Goal: Answer question/provide support: Share knowledge or assist other users

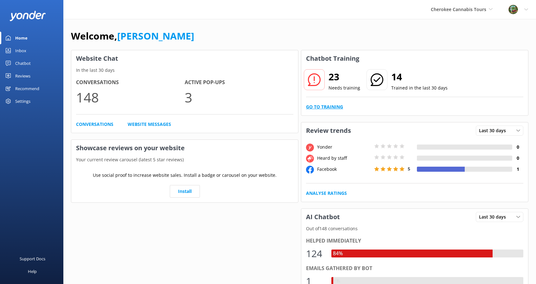
click at [323, 105] on link "Go to Training" at bounding box center [324, 107] width 37 height 7
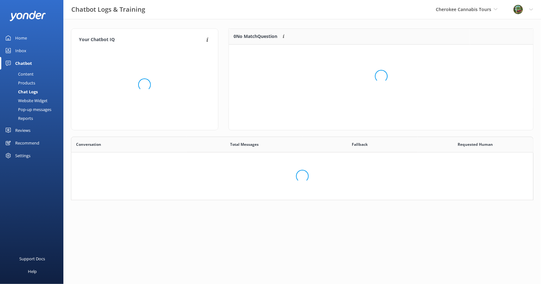
scroll to position [217, 452]
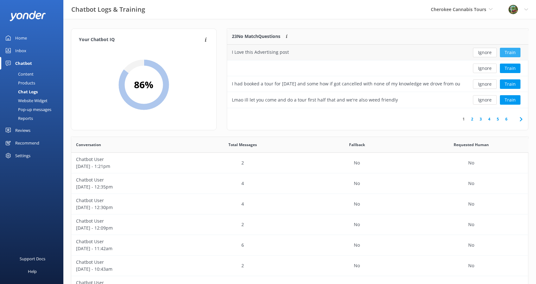
click at [516, 51] on button "Train" at bounding box center [510, 53] width 21 height 10
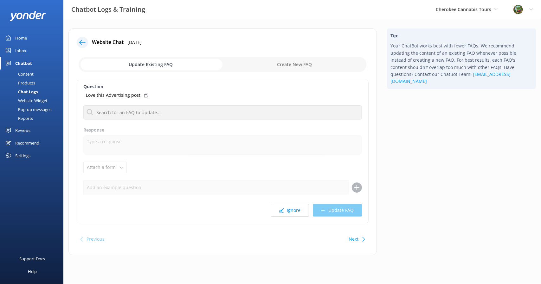
click at [277, 68] on input "checkbox" at bounding box center [223, 64] width 288 height 15
checkbox input "true"
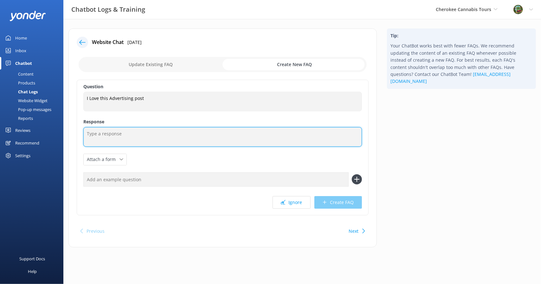
click at [146, 137] on textarea at bounding box center [222, 137] width 278 height 20
type textarea "t"
click at [178, 134] on textarea "Thank you so much. We appreciate the positvie feedback." at bounding box center [222, 137] width 278 height 20
type textarea "Thank you so much. We appreciate the positive feedback."
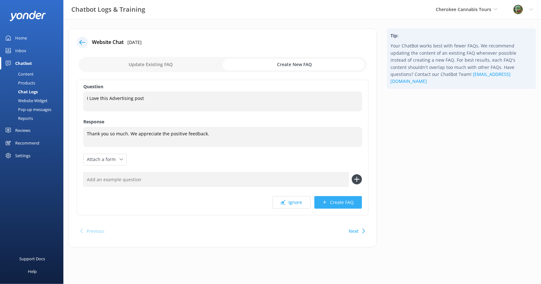
click at [338, 200] on button "Create FAQ" at bounding box center [338, 202] width 48 height 13
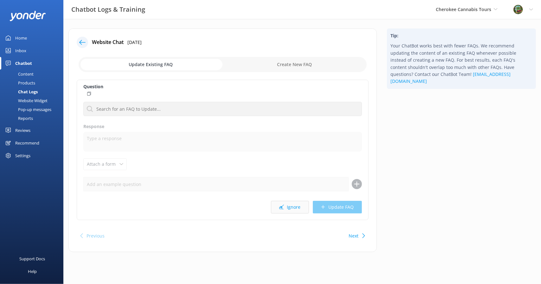
click at [295, 207] on button "Ignore" at bounding box center [290, 207] width 38 height 13
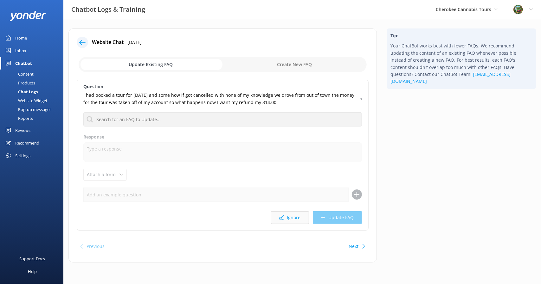
click at [299, 218] on button "Ignore" at bounding box center [290, 218] width 38 height 13
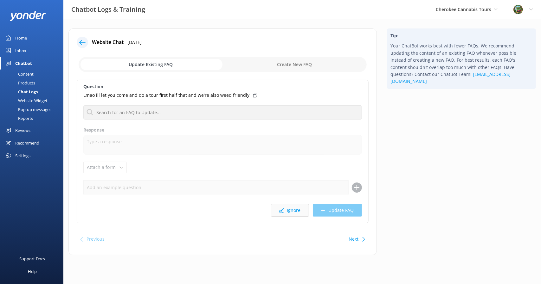
click at [294, 213] on button "Ignore" at bounding box center [290, 210] width 38 height 13
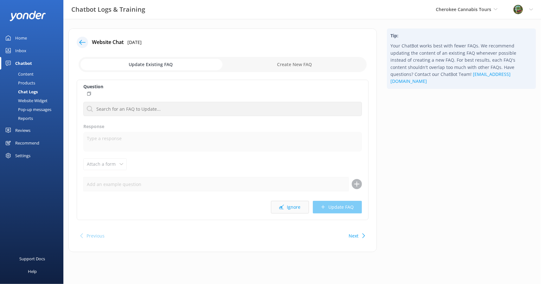
click at [293, 207] on button "Ignore" at bounding box center [290, 207] width 38 height 13
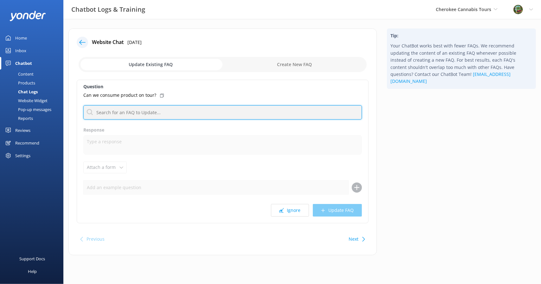
click at [148, 112] on input "text" at bounding box center [222, 112] width 278 height 14
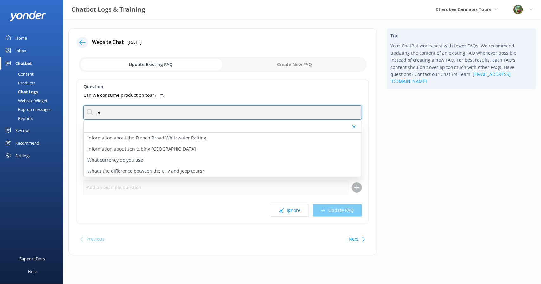
type input "e"
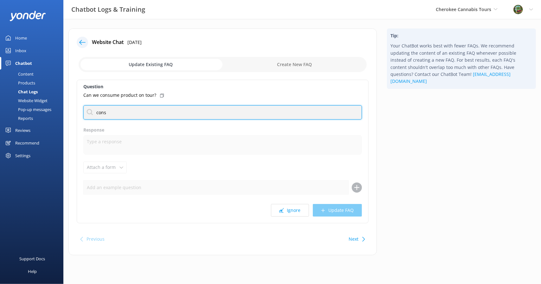
type input "consu"
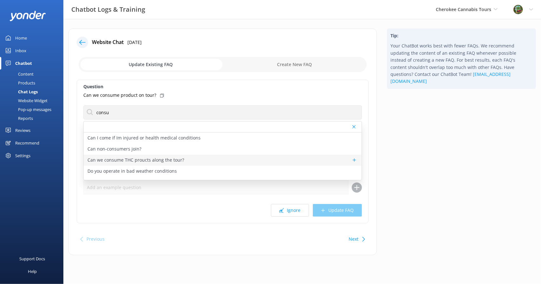
click at [134, 160] on p "Can we consume THC proucts along the tour?" at bounding box center [135, 160] width 97 height 7
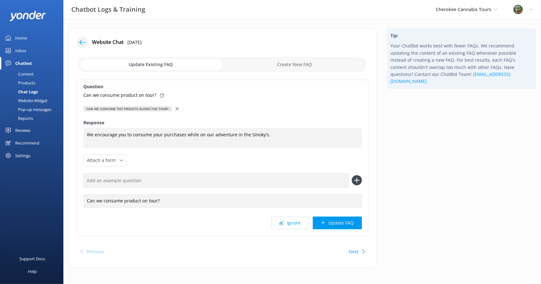
type textarea "We encourage you to consume your purchases while on our adventure in the Smoky'…"
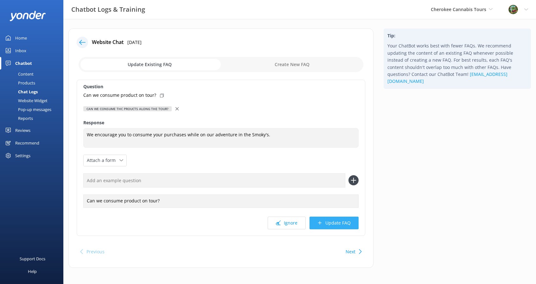
click at [335, 224] on button "Update FAQ" at bounding box center [333, 223] width 49 height 13
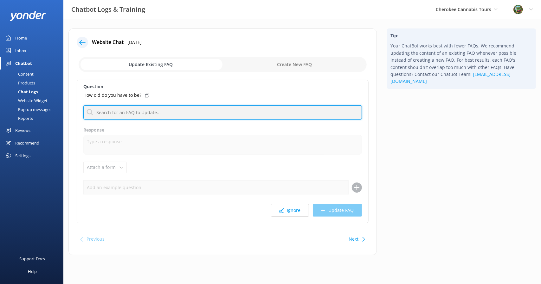
click at [144, 114] on input "text" at bounding box center [222, 112] width 278 height 14
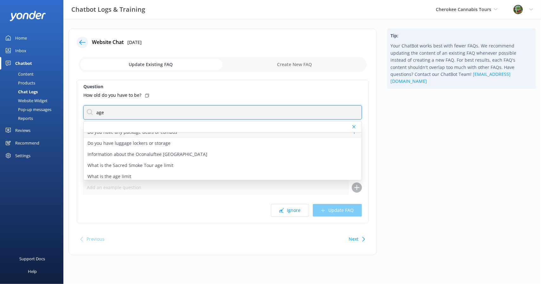
scroll to position [8, 0]
type input "age"
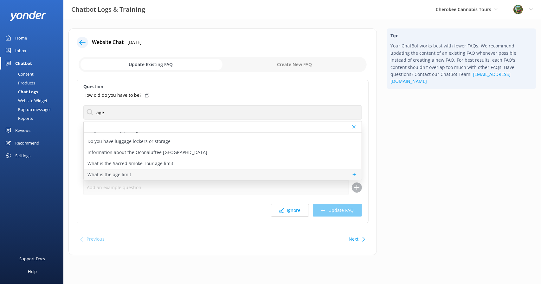
click at [148, 171] on div "What is the age limit" at bounding box center [223, 174] width 278 height 11
type textarea "For the Sacred Smoke Tour, all guests must be 21 or older."
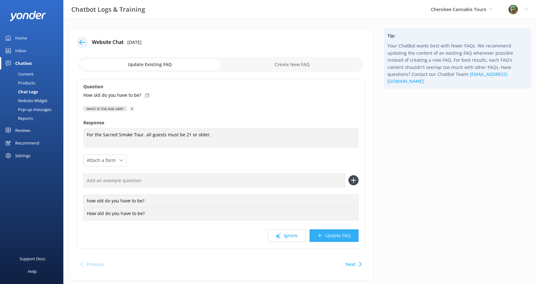
click at [326, 232] on button "Update FAQ" at bounding box center [333, 236] width 49 height 13
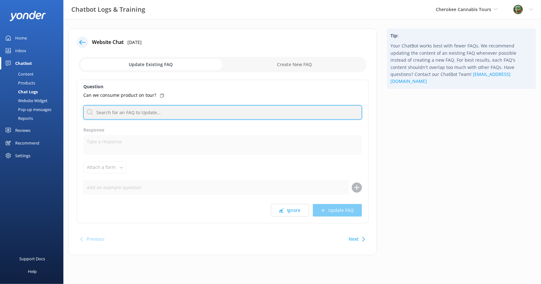
click at [173, 114] on input "text" at bounding box center [222, 112] width 278 height 14
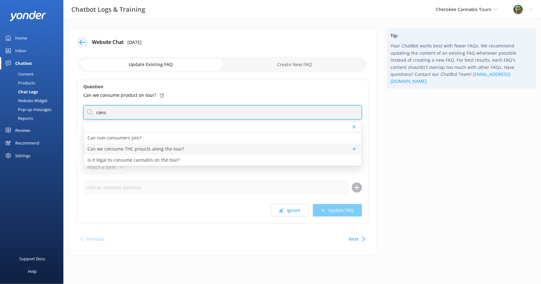
type input "cons"
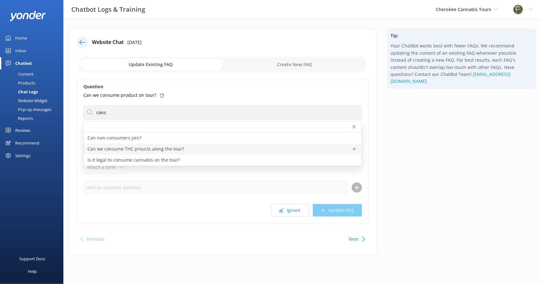
click at [170, 148] on p "Can we consume THC proucts along the tour?" at bounding box center [135, 149] width 97 height 7
type textarea "We encourage you to consume your purchases while on our adventure in the Smoky'…"
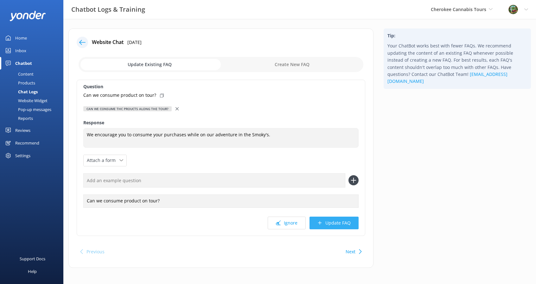
click at [331, 222] on button "Update FAQ" at bounding box center [333, 223] width 49 height 13
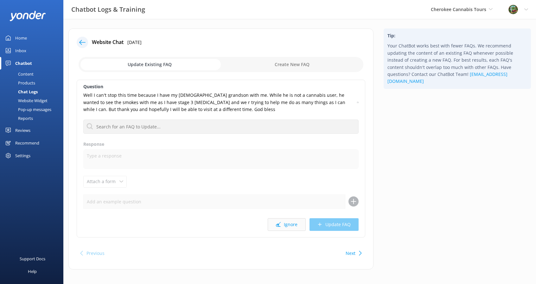
click at [292, 226] on button "Ignore" at bounding box center [287, 225] width 38 height 13
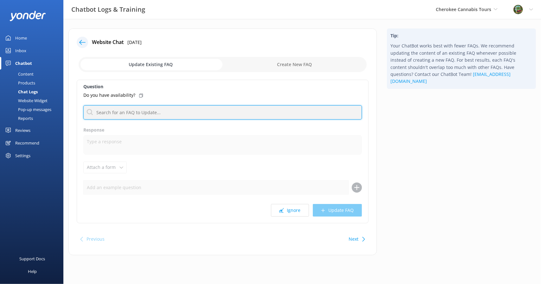
click at [136, 113] on input "text" at bounding box center [222, 112] width 278 height 14
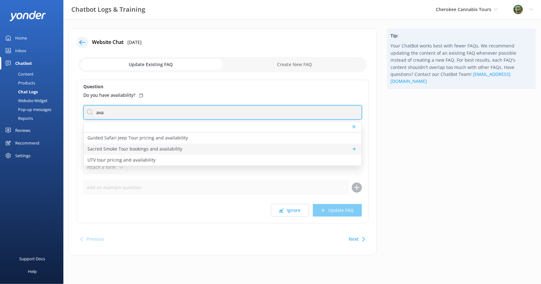
type input "ava"
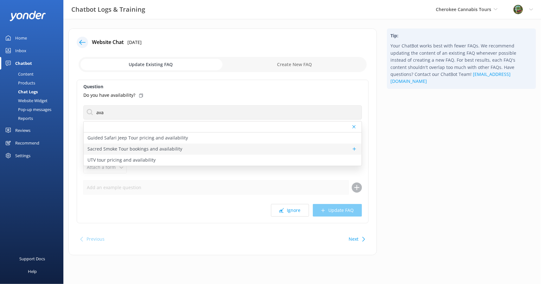
click at [155, 151] on p "Sacred Smoke Tour bookings and availability" at bounding box center [134, 149] width 95 height 7
type textarea "To check availability and book your spot on the Sacred Smoke Tour, click https:…"
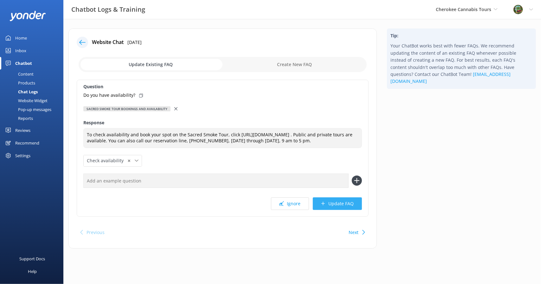
click at [333, 210] on button "Update FAQ" at bounding box center [337, 204] width 49 height 13
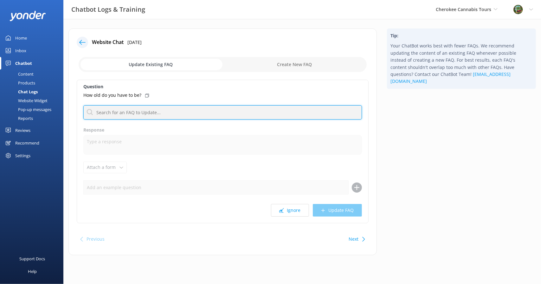
click at [135, 111] on input "text" at bounding box center [222, 112] width 278 height 14
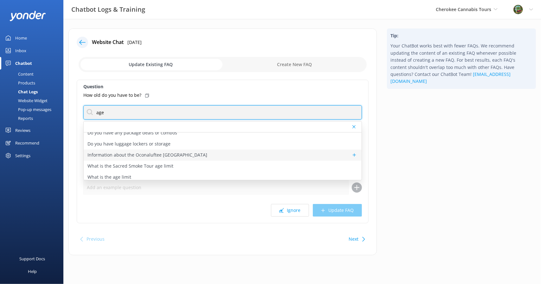
scroll to position [8, 0]
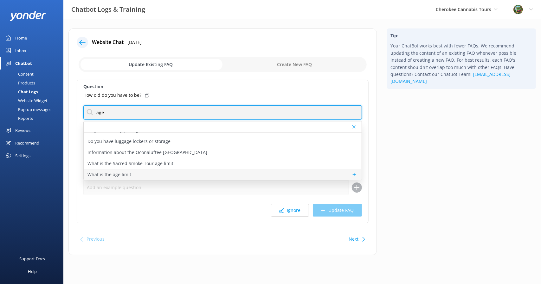
type input "age"
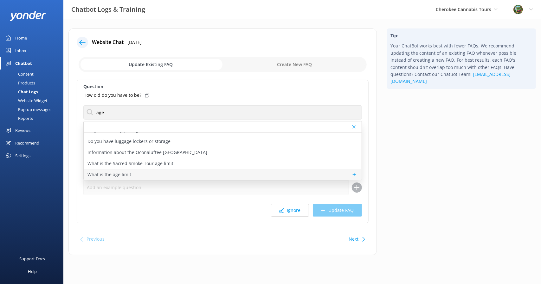
click at [150, 171] on div "What is the age limit" at bounding box center [223, 174] width 278 height 11
type textarea "For the Sacred Smoke Tour, all guests must be 21 or older."
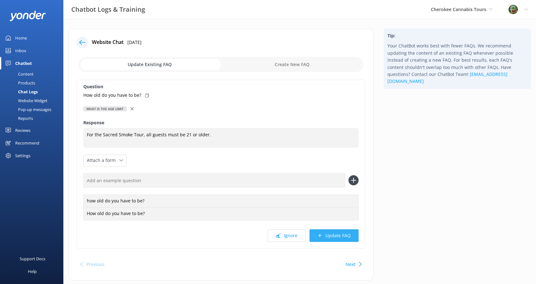
click at [333, 236] on button "Update FAQ" at bounding box center [333, 236] width 49 height 13
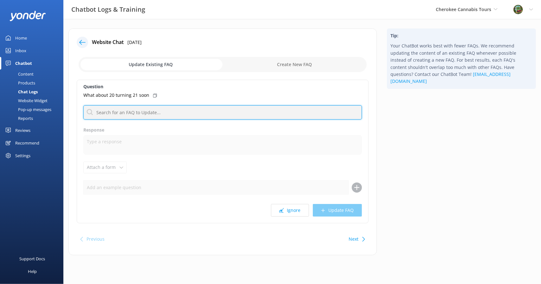
click at [123, 113] on input "text" at bounding box center [222, 112] width 278 height 14
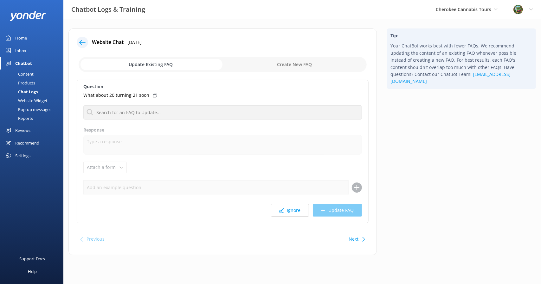
click at [294, 71] on input "checkbox" at bounding box center [223, 64] width 288 height 15
checkbox input "true"
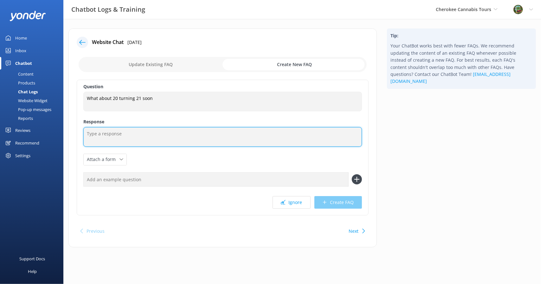
click at [188, 136] on textarea at bounding box center [222, 137] width 278 height 20
type textarea "No sorry you must be 21+"
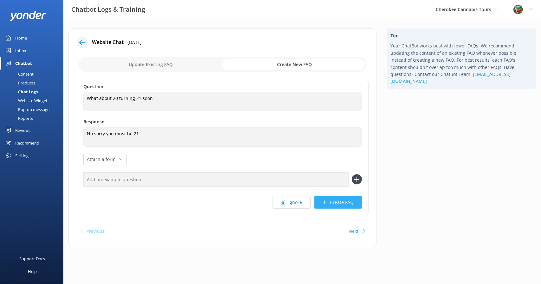
click at [338, 199] on button "Create FAQ" at bounding box center [338, 202] width 48 height 13
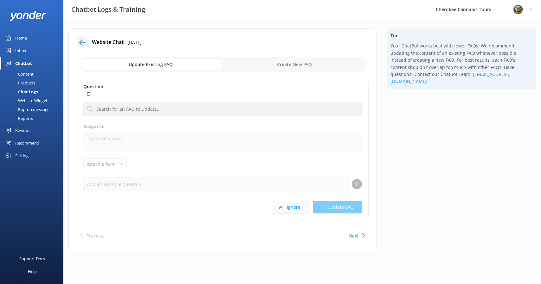
click at [282, 208] on icon at bounding box center [281, 207] width 5 height 5
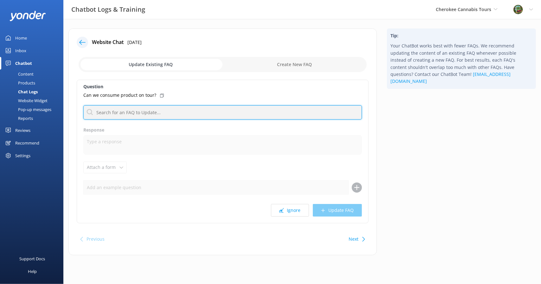
click at [111, 109] on input "text" at bounding box center [222, 112] width 278 height 14
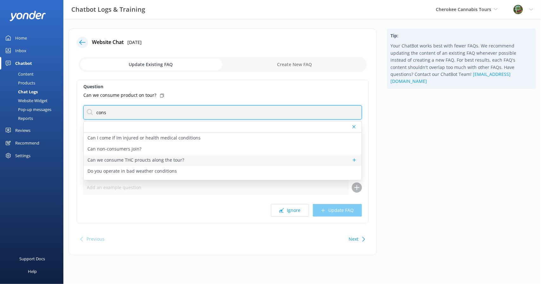
type input "cons"
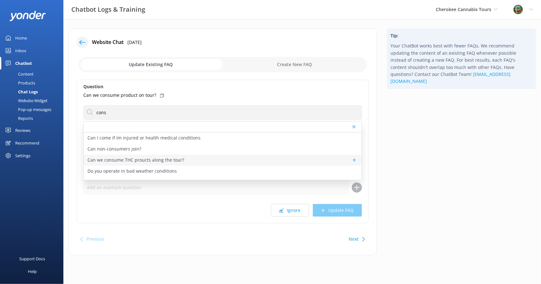
click at [139, 159] on p "Can we consume THC proucts along the tour?" at bounding box center [135, 160] width 97 height 7
type textarea "We encourage you to consume your purchases while on our adventure in the Smoky'…"
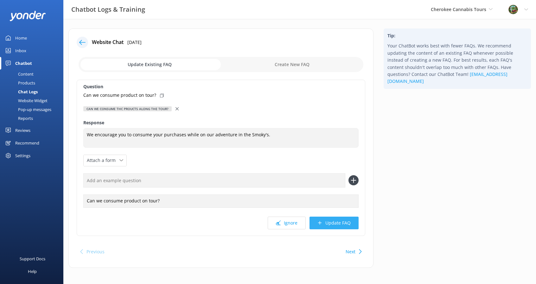
click at [333, 223] on button "Update FAQ" at bounding box center [333, 223] width 49 height 13
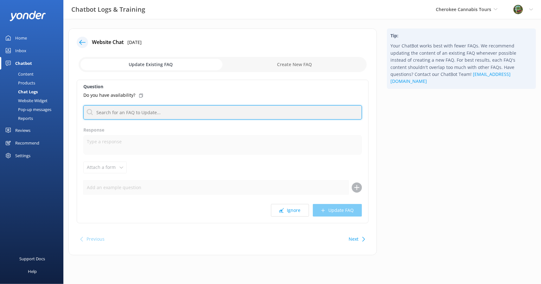
click at [124, 109] on input "text" at bounding box center [222, 112] width 278 height 14
type input "sacred"
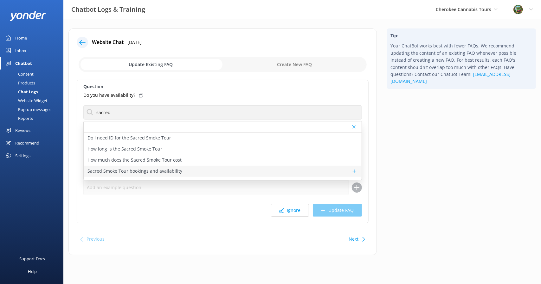
click at [150, 175] on div "Sacred Smoke Tour bookings and availability" at bounding box center [223, 171] width 278 height 11
type textarea "To check availability and book your spot on the Sacred Smoke Tour, click https:…"
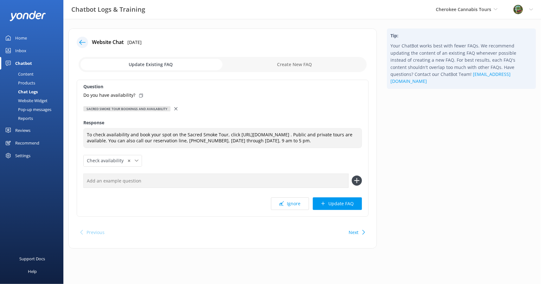
click at [345, 209] on button "Update FAQ" at bounding box center [337, 204] width 49 height 13
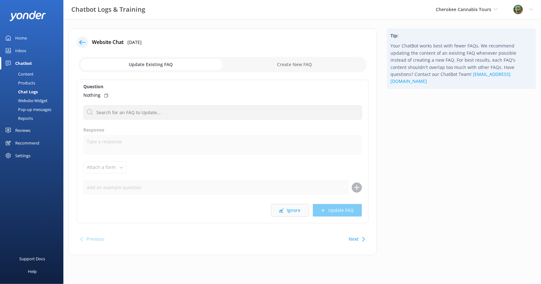
click at [293, 213] on button "Ignore" at bounding box center [290, 210] width 38 height 13
click at [120, 104] on div "Question Send me info on this please Do I need ID for the Sacred Smoke Tour How…" at bounding box center [223, 152] width 292 height 144
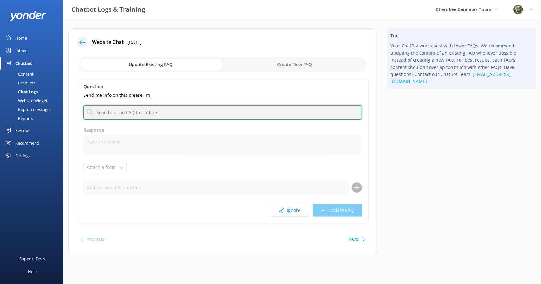
click at [121, 108] on input "text" at bounding box center [222, 112] width 278 height 14
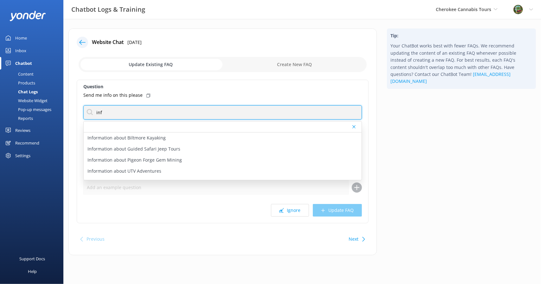
click at [198, 111] on input "inf" at bounding box center [222, 112] width 278 height 14
type input "i"
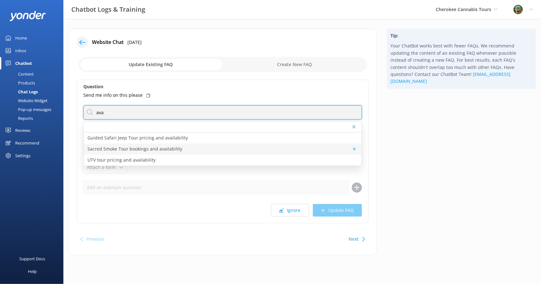
type input "ava"
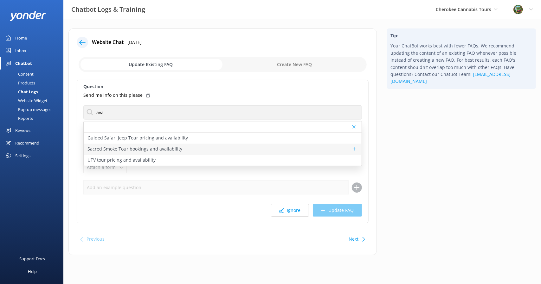
click at [178, 149] on p "Sacred Smoke Tour bookings and availability" at bounding box center [134, 149] width 95 height 7
type textarea "To check availability and book your spot on the Sacred Smoke Tour, click https:…"
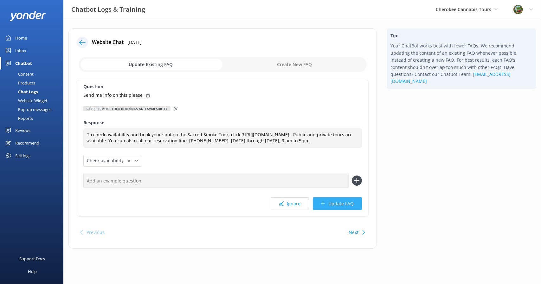
click at [341, 209] on button "Update FAQ" at bounding box center [337, 204] width 49 height 13
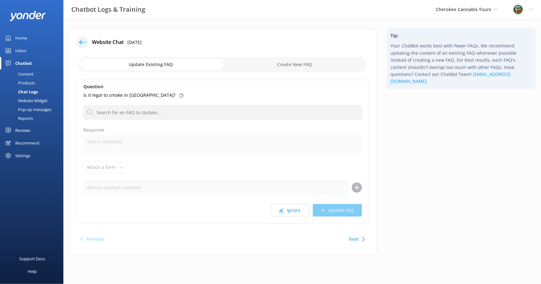
click at [300, 65] on input "checkbox" at bounding box center [223, 64] width 288 height 15
checkbox input "true"
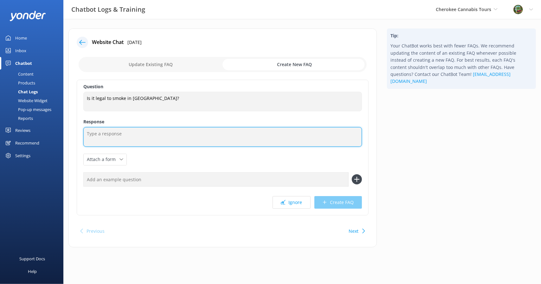
click at [208, 139] on textarea at bounding box center [222, 137] width 278 height 20
type textarea "Only on the reservation is it legal in NC."
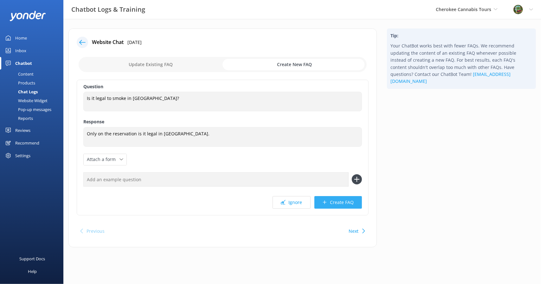
click at [338, 201] on button "Create FAQ" at bounding box center [338, 202] width 48 height 13
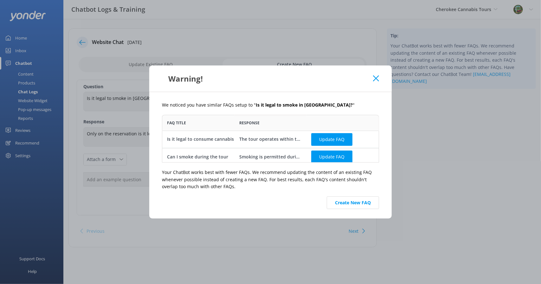
scroll to position [43, 212]
click at [334, 140] on button "Update FAQ" at bounding box center [331, 139] width 41 height 13
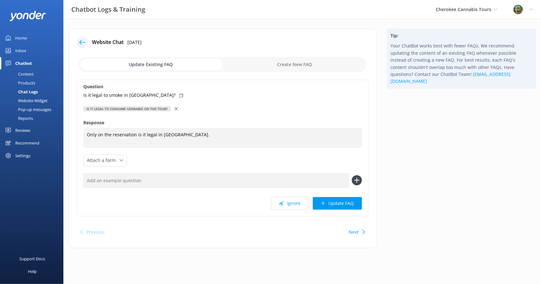
checkbox input "false"
type textarea "The tour operates within the boundaries of the Cherokee Reservation where canna…"
click at [336, 202] on button "Update FAQ" at bounding box center [337, 203] width 49 height 13
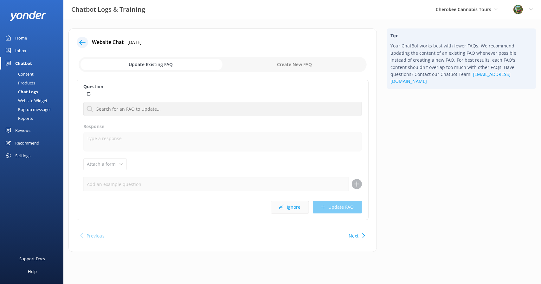
click at [305, 206] on button "Ignore" at bounding box center [290, 207] width 38 height 13
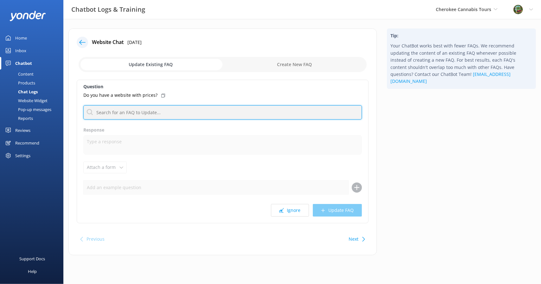
click at [162, 115] on input "text" at bounding box center [222, 112] width 278 height 14
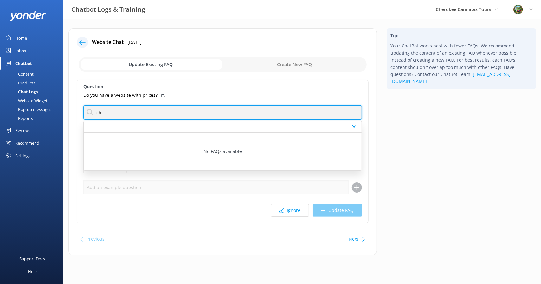
type input "c"
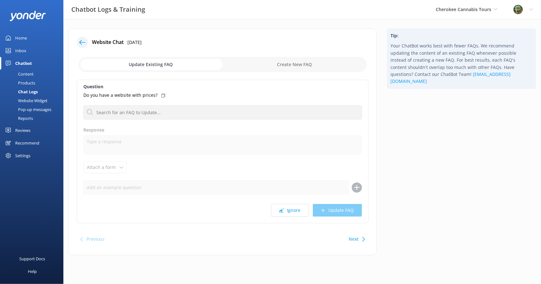
click at [284, 69] on input "checkbox" at bounding box center [223, 64] width 288 height 15
checkbox input "true"
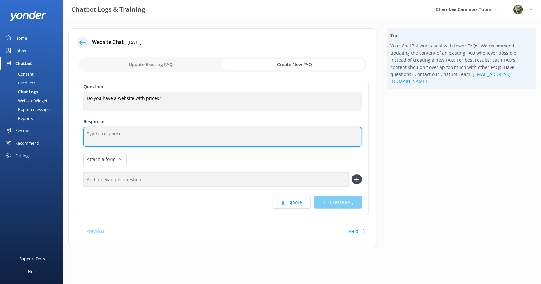
click at [172, 137] on textarea at bounding box center [222, 137] width 278 height 20
type textarea "www.Cherokeecannabistours.com"
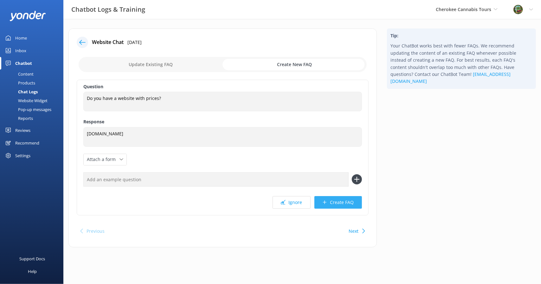
click at [340, 203] on button "Create FAQ" at bounding box center [338, 202] width 48 height 13
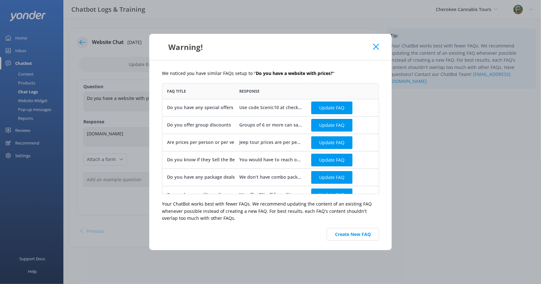
scroll to position [106, 212]
click at [354, 236] on button "Create New FAQ" at bounding box center [353, 234] width 52 height 13
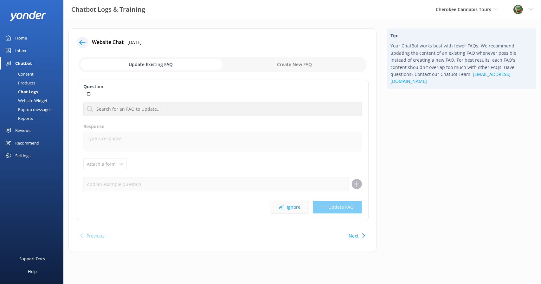
click at [290, 213] on div "Question Is this tour permitted on Cherokee land? Response Attach a form Leave …" at bounding box center [223, 150] width 292 height 141
click at [290, 204] on button "Ignore" at bounding box center [290, 207] width 38 height 13
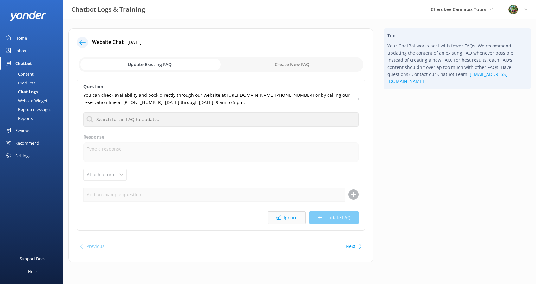
click at [290, 223] on button "Ignore" at bounding box center [287, 218] width 38 height 13
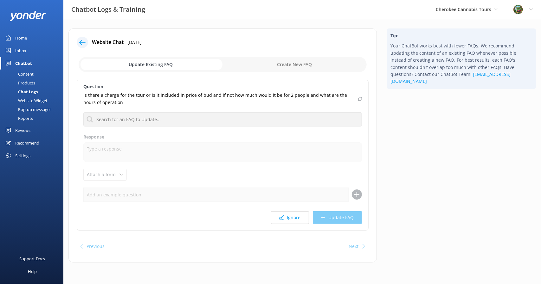
click at [326, 215] on div "Ignore Update FAQ" at bounding box center [222, 218] width 278 height 13
click at [324, 222] on div "Ignore Update FAQ" at bounding box center [222, 218] width 278 height 13
click at [275, 59] on input "checkbox" at bounding box center [223, 64] width 288 height 15
checkbox input "true"
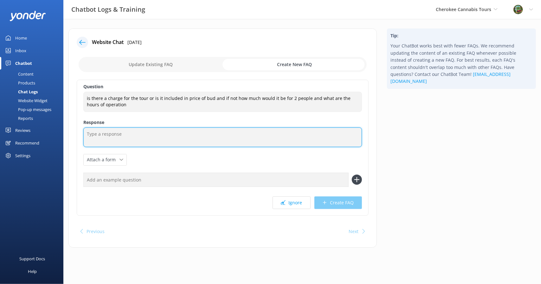
click at [180, 143] on textarea at bounding box center [222, 138] width 278 height 20
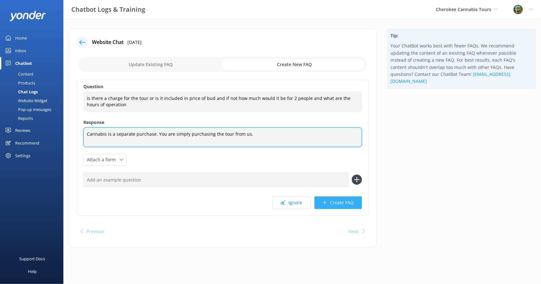
type textarea "Cannabis is a separate purchase. You are simply purchasing the tour from us."
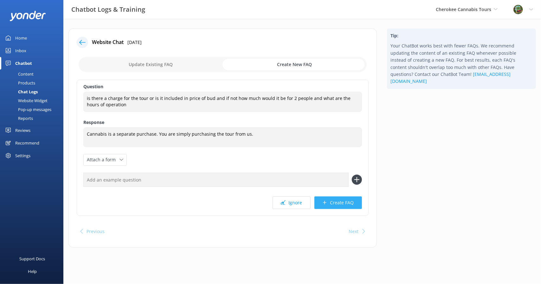
click at [341, 199] on button "Create FAQ" at bounding box center [338, 203] width 48 height 13
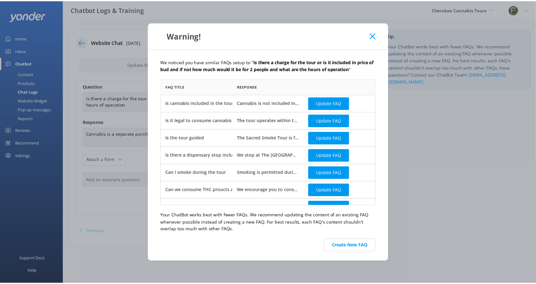
scroll to position [122, 212]
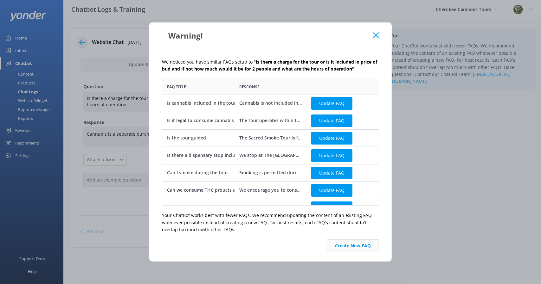
click at [350, 245] on button "Create New FAQ" at bounding box center [353, 246] width 52 height 13
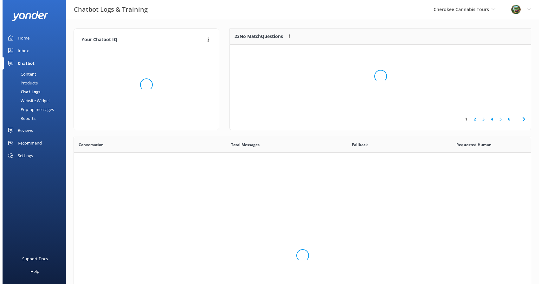
scroll to position [74, 296]
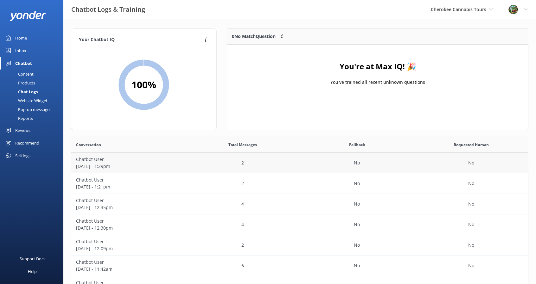
click at [208, 158] on div "2" at bounding box center [243, 163] width 114 height 21
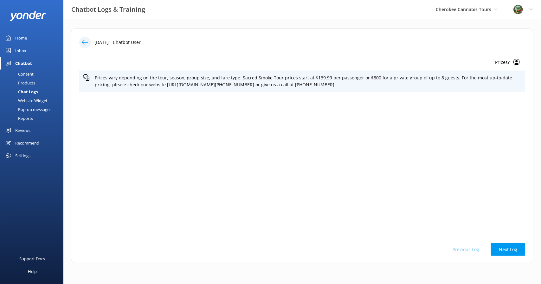
click at [82, 41] on use at bounding box center [85, 42] width 6 height 5
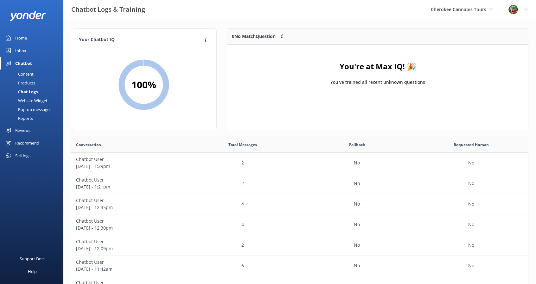
scroll to position [74, 296]
